Goal: Transaction & Acquisition: Purchase product/service

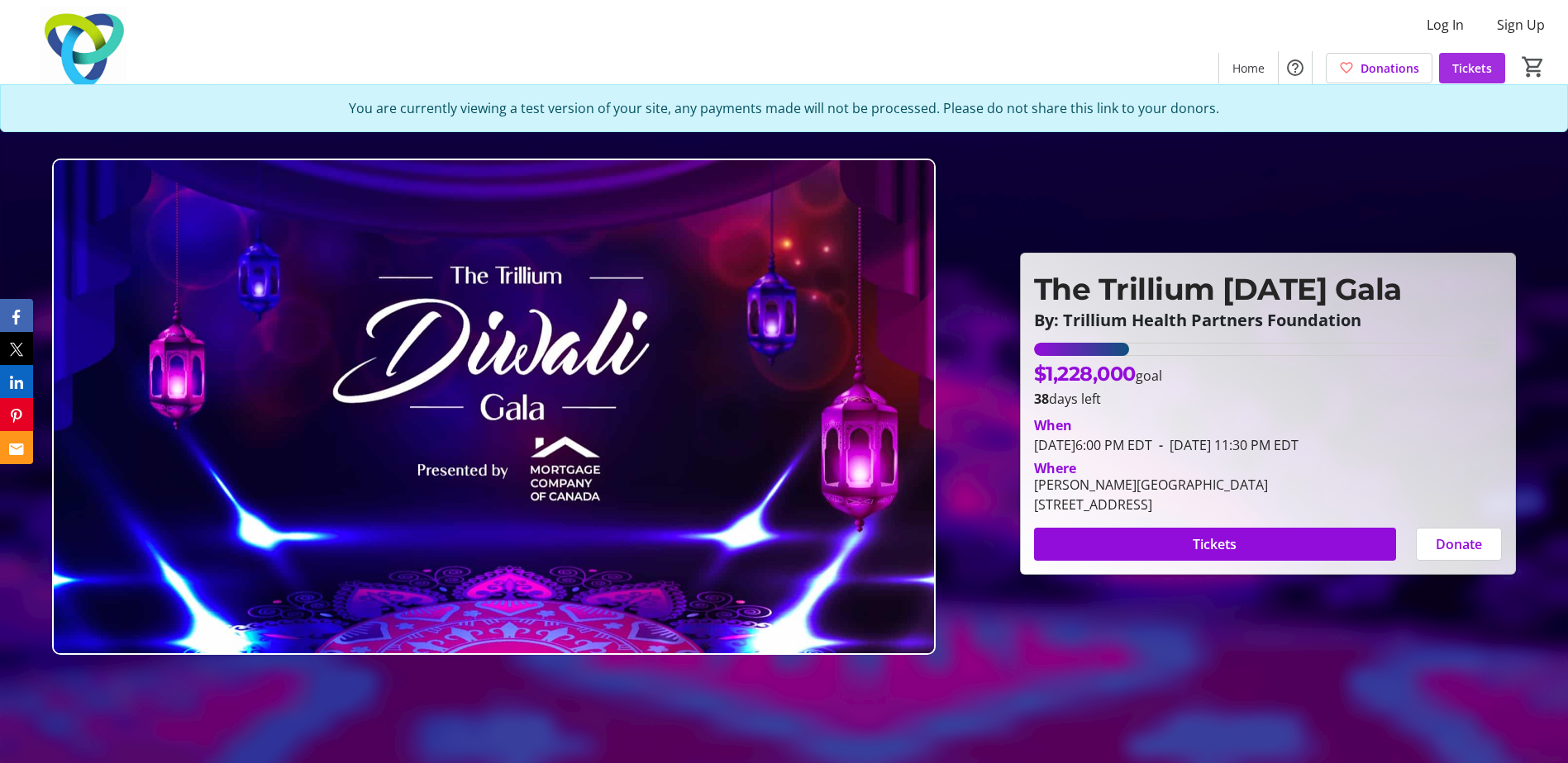
click at [1466, 75] on span "Tickets" at bounding box center [1472, 68] width 39 height 18
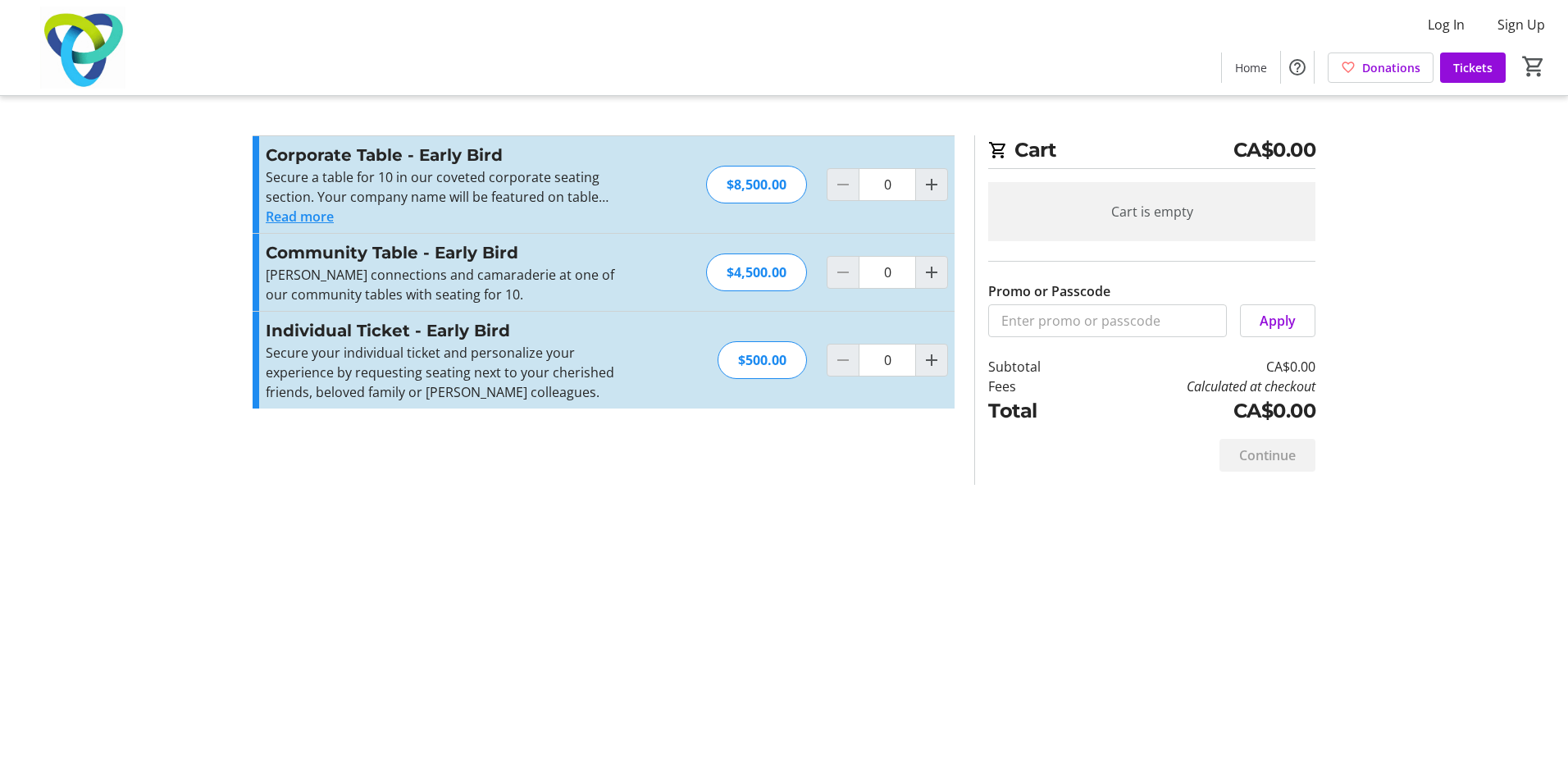
click at [73, 60] on img at bounding box center [83, 47] width 146 height 82
